Goal: Browse casually: Explore the website without a specific task or goal

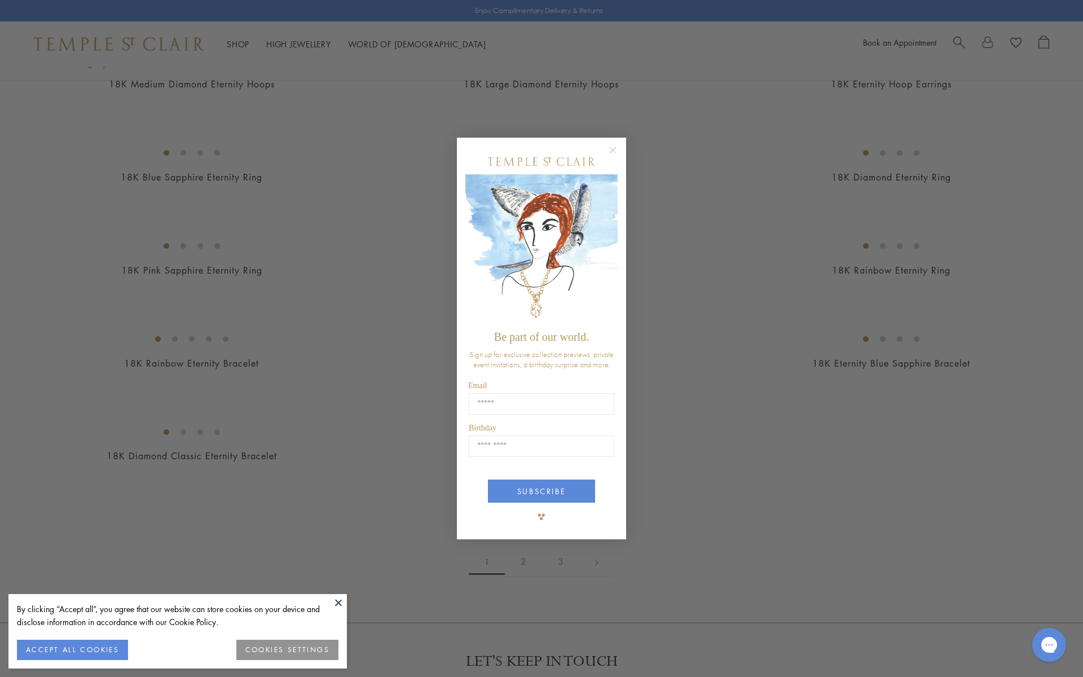
scroll to position [1702, 0]
click at [613, 148] on circle "Close dialog" at bounding box center [613, 151] width 14 height 14
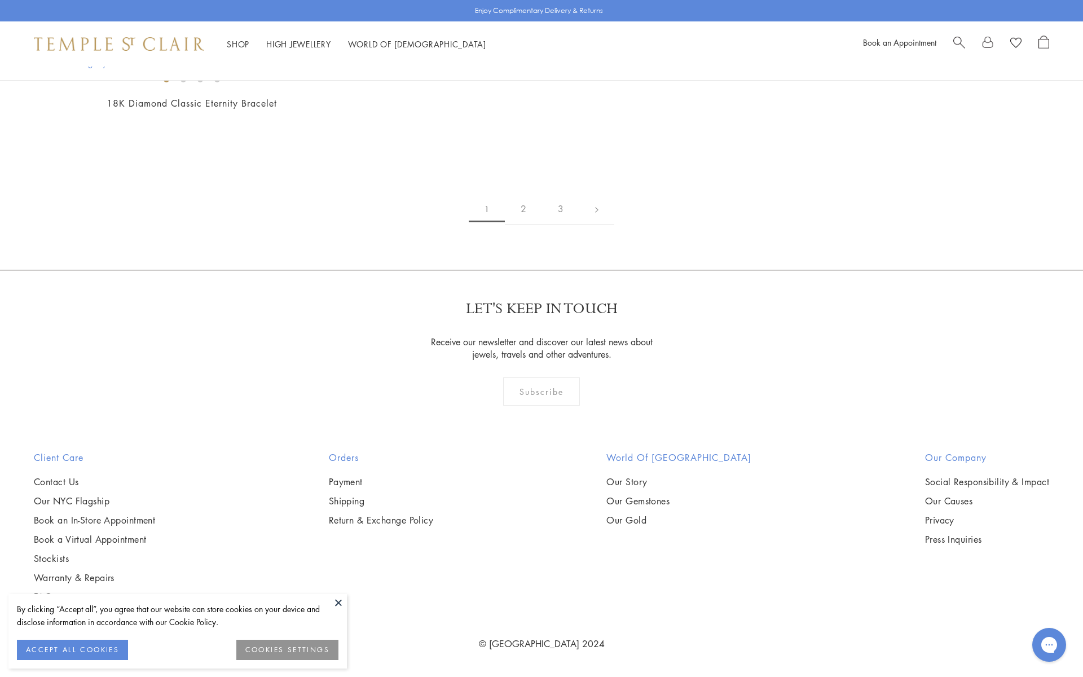
scroll to position [5115, 0]
click at [0, 0] on img at bounding box center [0, 0] width 0 height 0
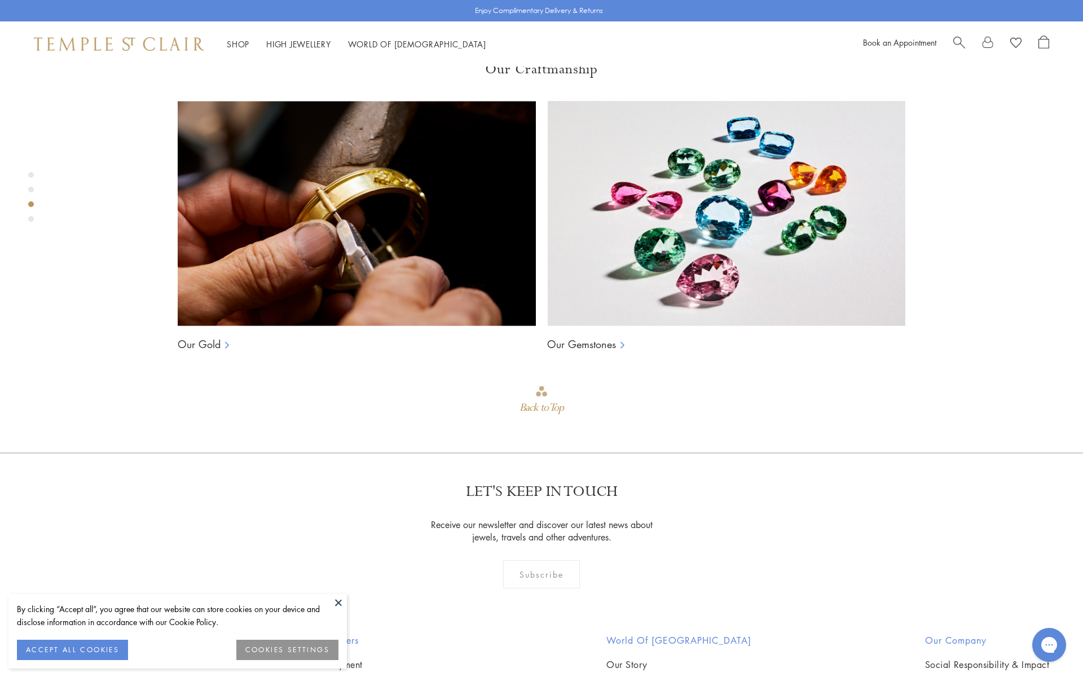
scroll to position [1011, 0]
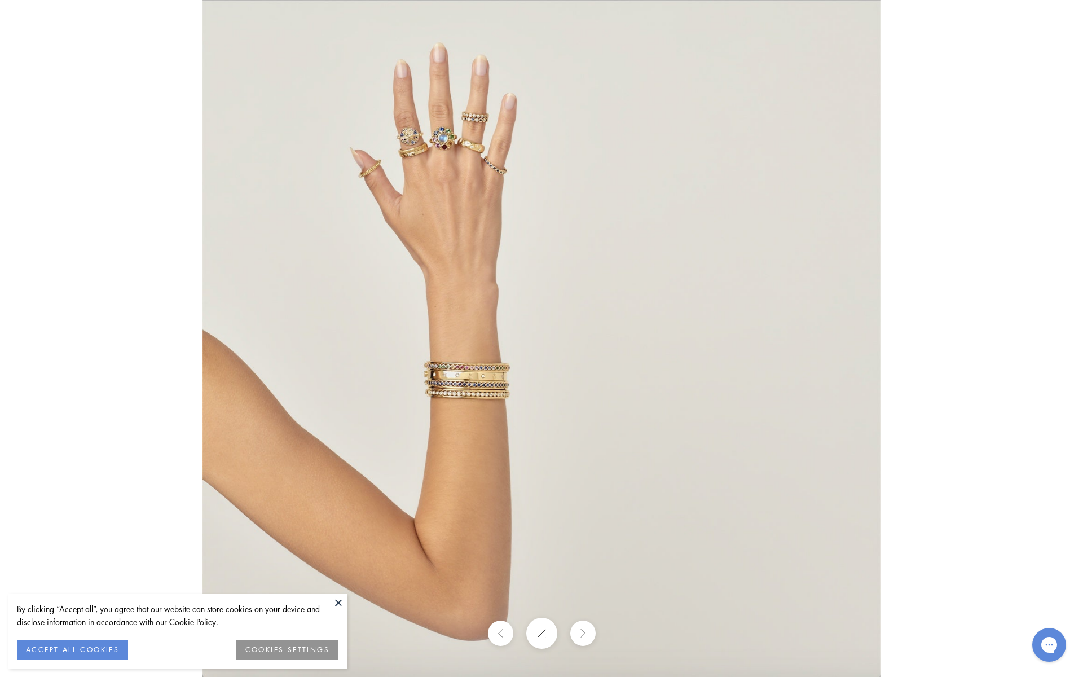
click at [442, 176] on img at bounding box center [541, 338] width 678 height 677
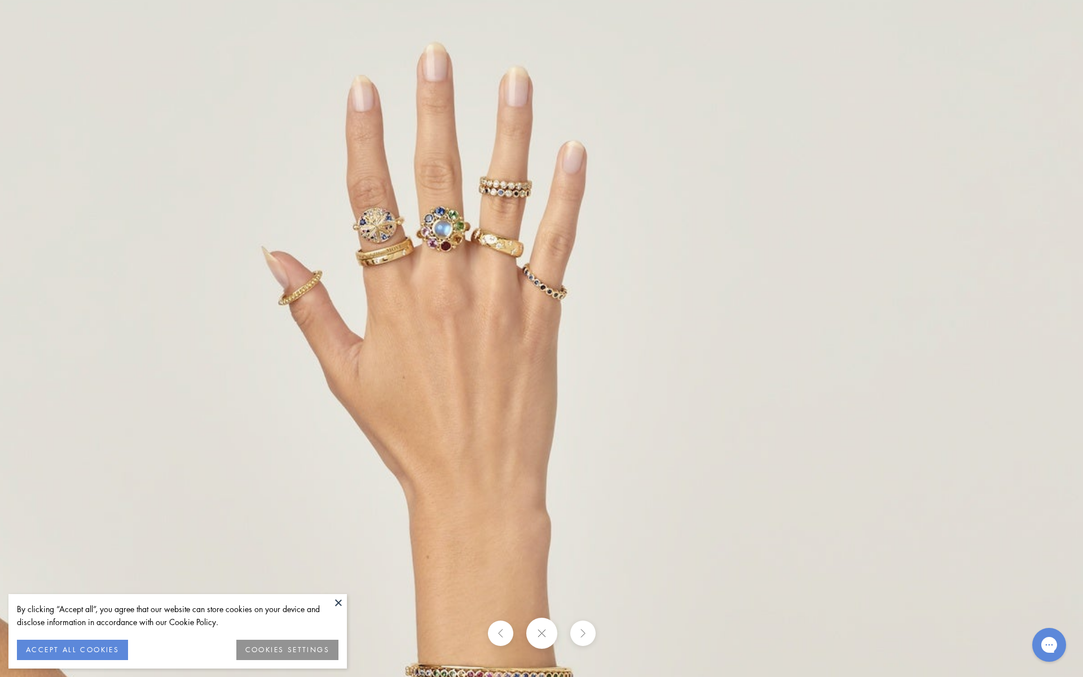
drag, startPoint x: 444, startPoint y: 174, endPoint x: 442, endPoint y: 310, distance: 135.9
click at [442, 310] on img at bounding box center [634, 618] width 1321 height 1319
click at [464, 275] on img at bounding box center [633, 619] width 1321 height 1319
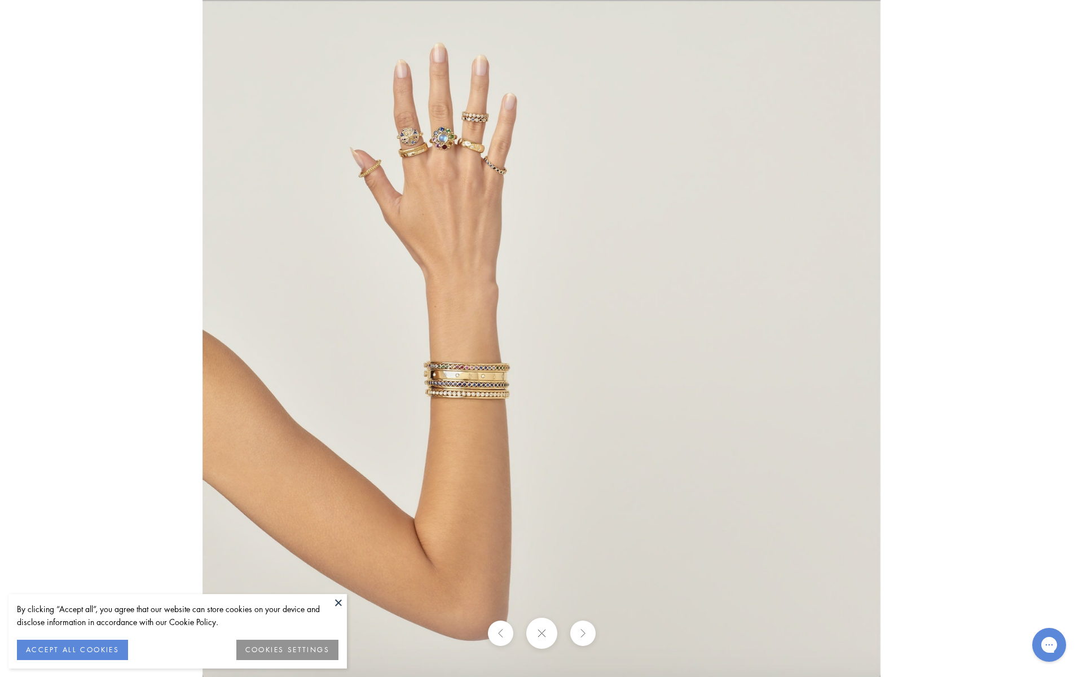
click at [464, 275] on img at bounding box center [541, 338] width 678 height 677
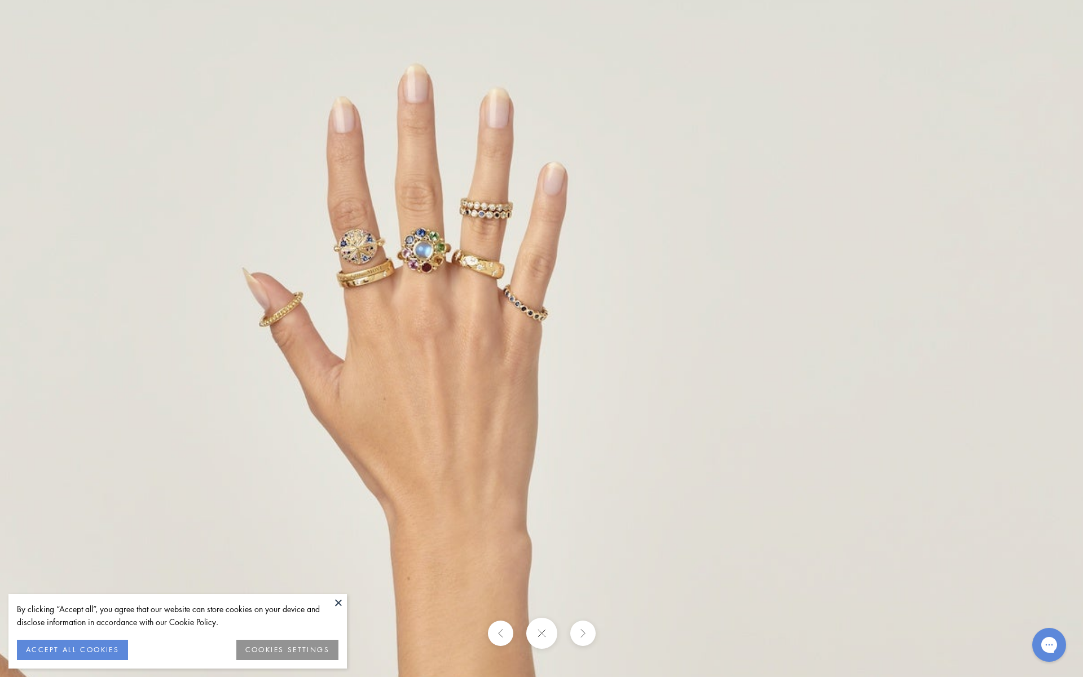
drag, startPoint x: 466, startPoint y: 223, endPoint x: 464, endPoint y: 487, distance: 264.0
click at [464, 487] on img at bounding box center [615, 640] width 1321 height 1319
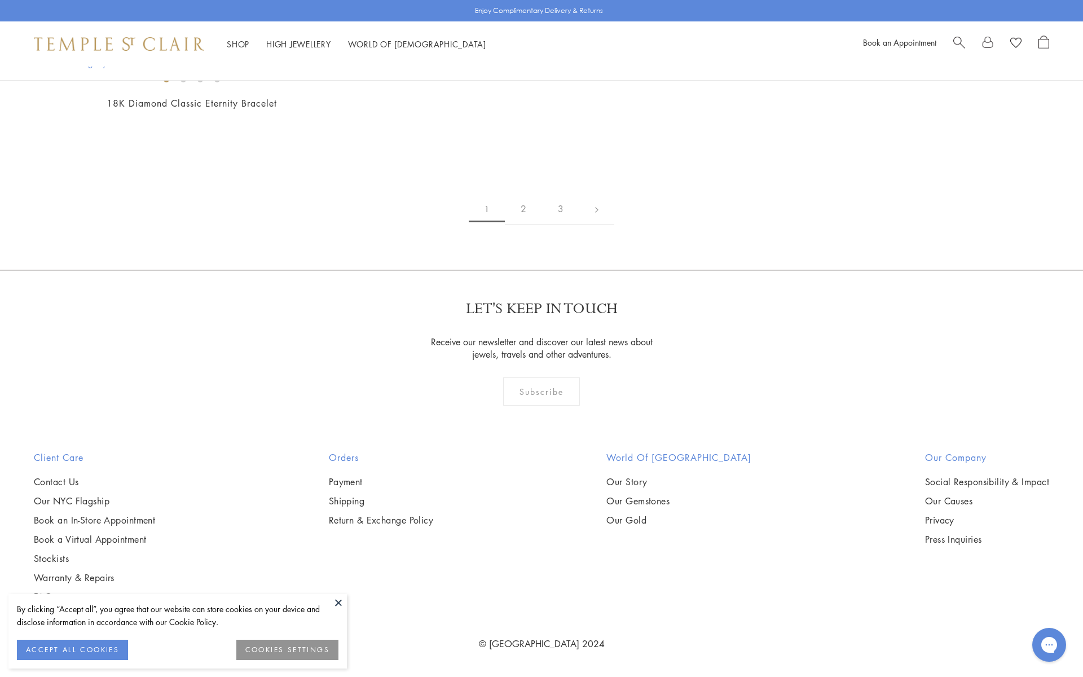
scroll to position [6058, 0]
click at [0, 0] on img at bounding box center [0, 0] width 0 height 0
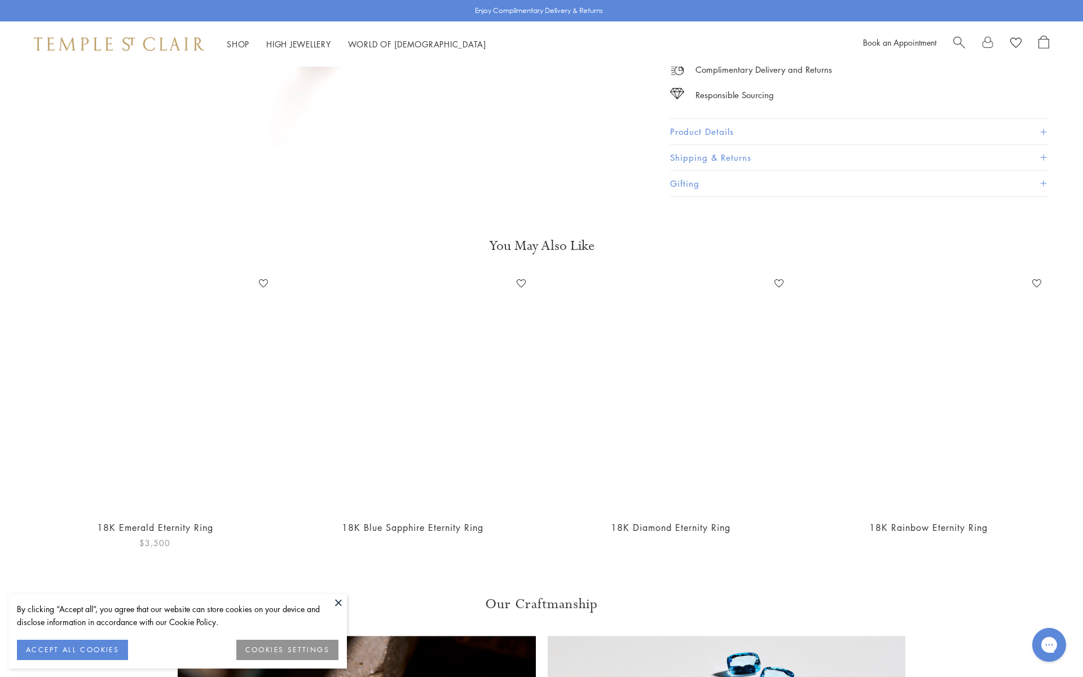
scroll to position [47, 0]
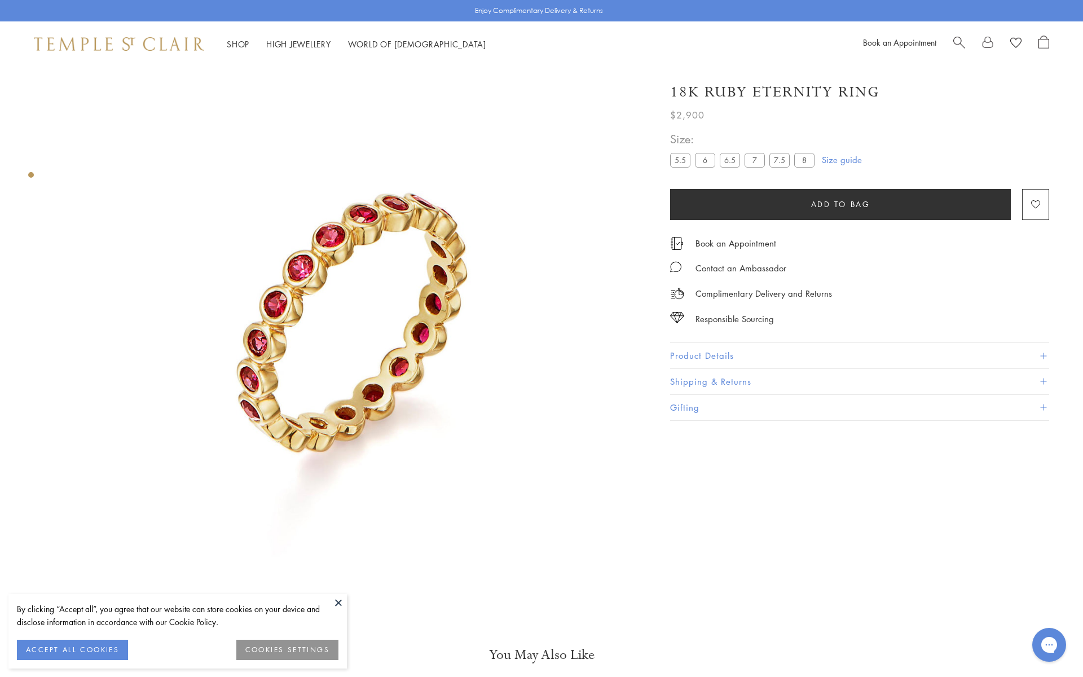
click at [33, 175] on div "Product gallery navigation" at bounding box center [31, 175] width 6 height 6
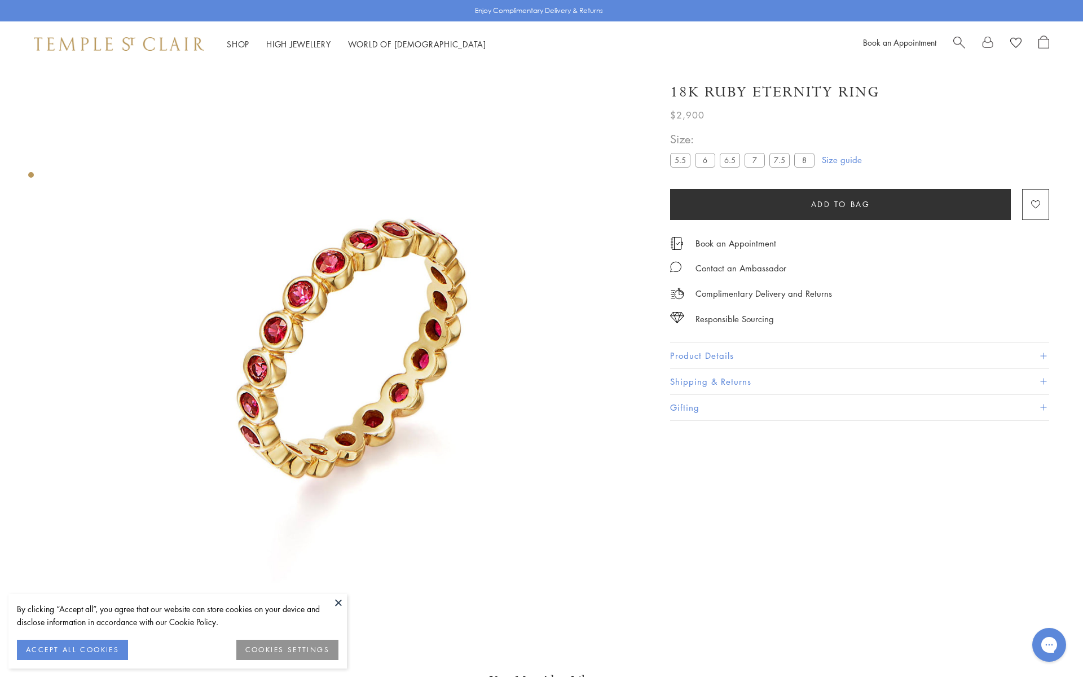
click at [307, 338] on img at bounding box center [349, 338] width 587 height 587
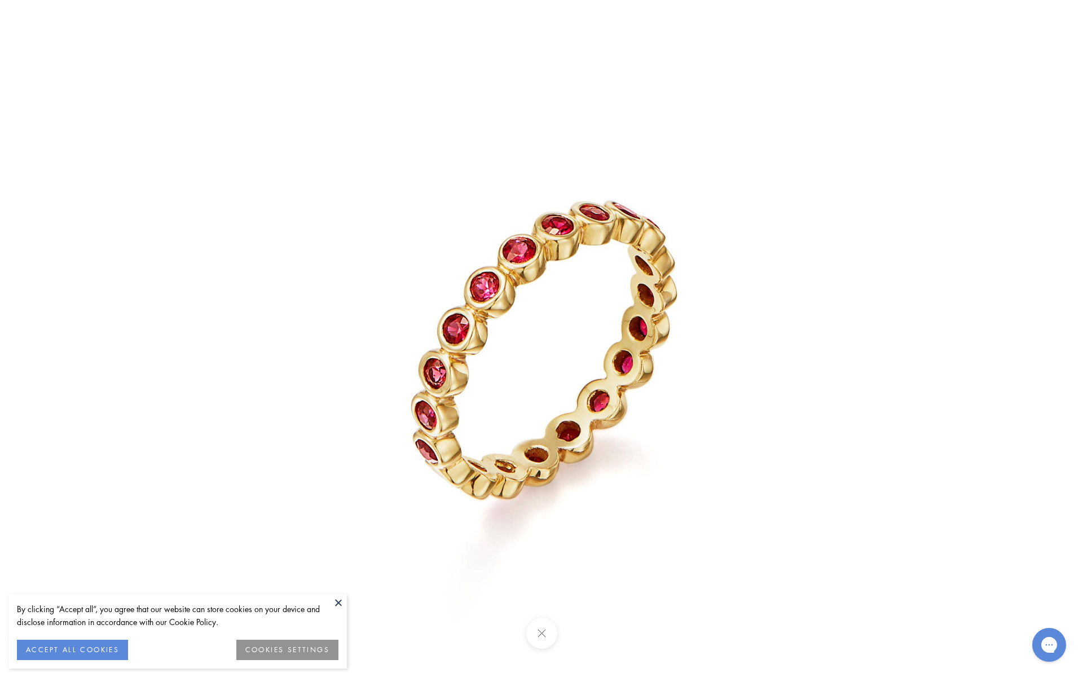
click at [306, 336] on img at bounding box center [541, 338] width 677 height 677
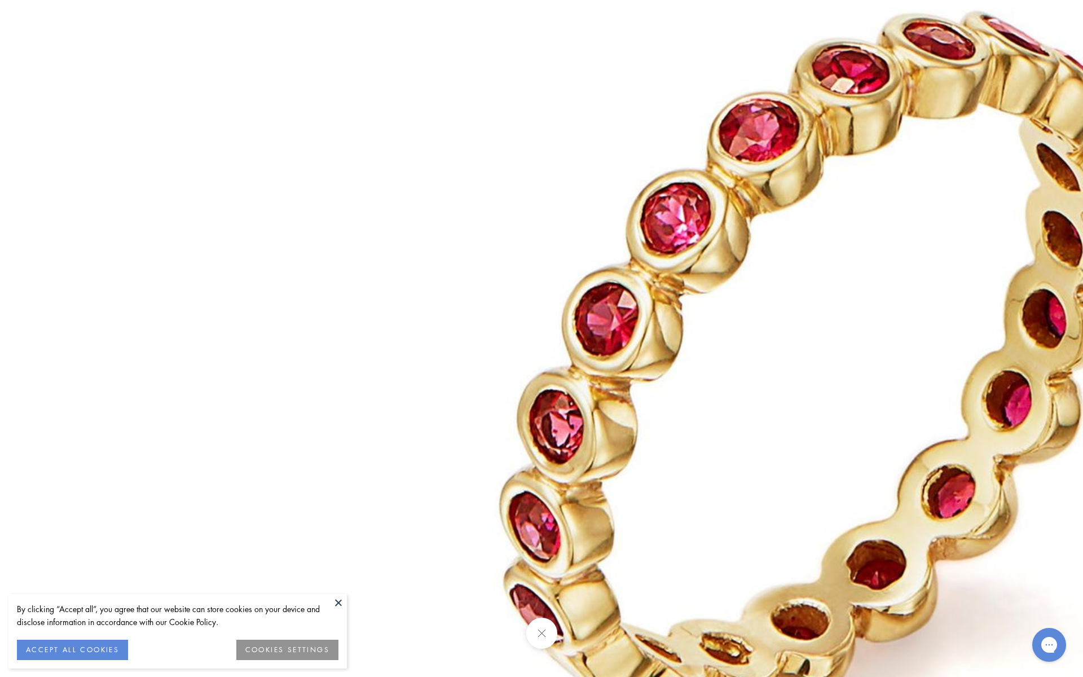
click at [305, 339] on img at bounding box center [812, 342] width 1624 height 1624
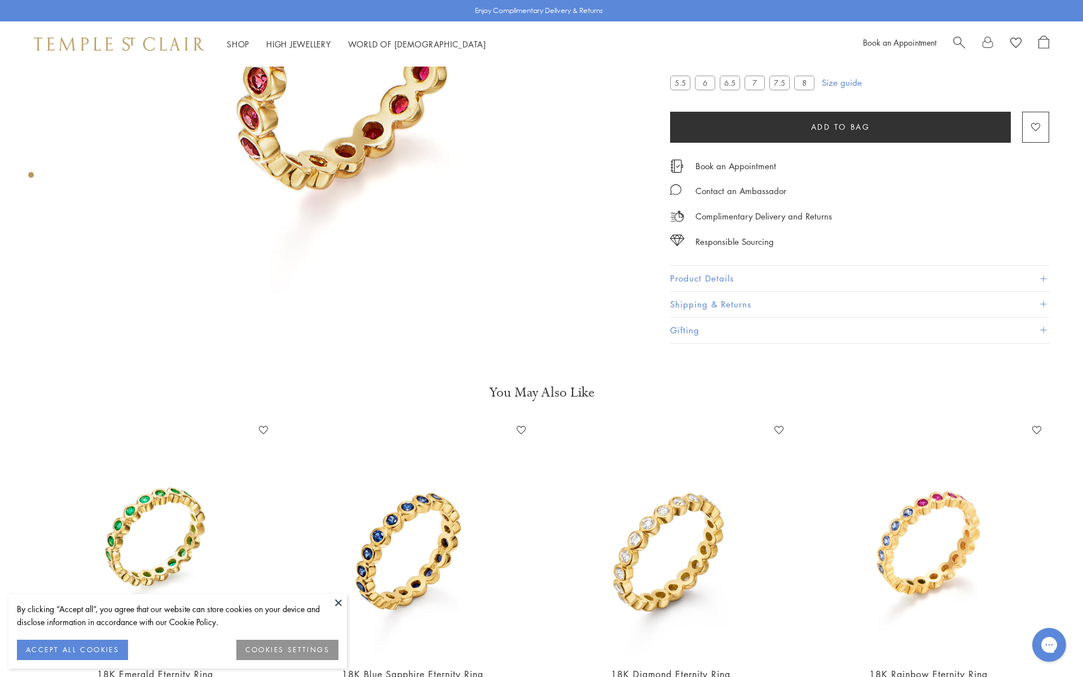
scroll to position [0, 0]
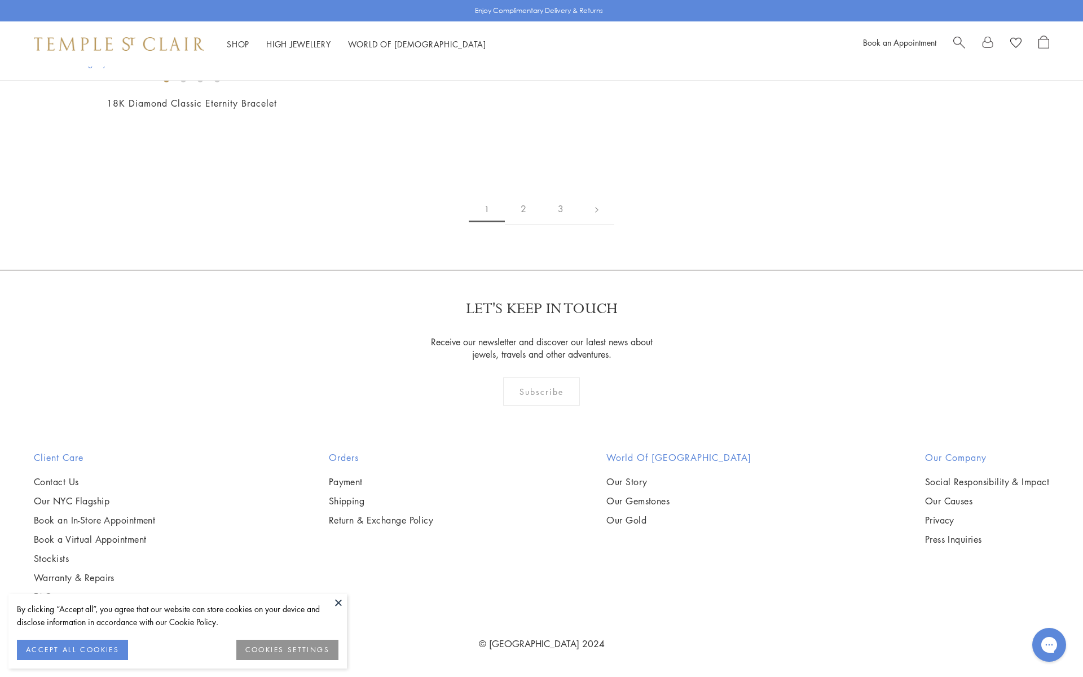
scroll to position [6880, 0]
